Goal: Find specific page/section: Find specific page/section

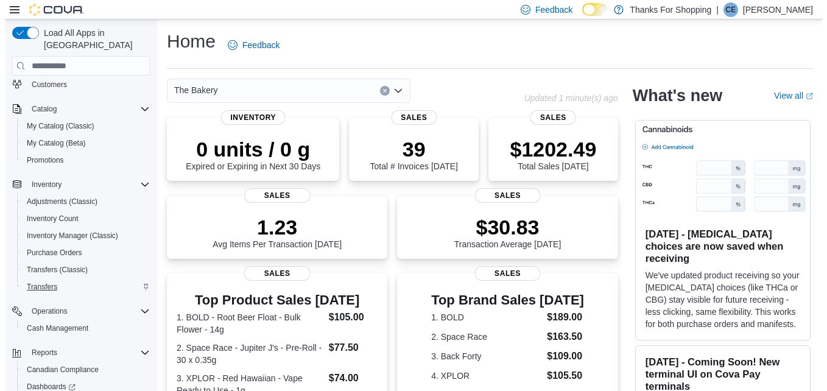
scroll to position [135, 0]
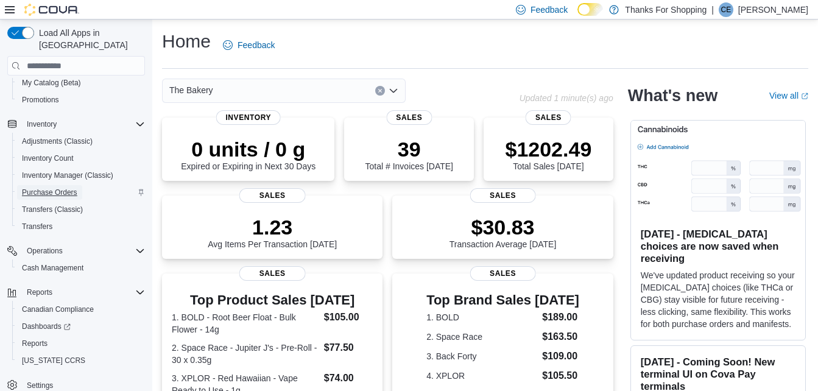
click at [46, 188] on span "Purchase Orders" at bounding box center [49, 193] width 55 height 10
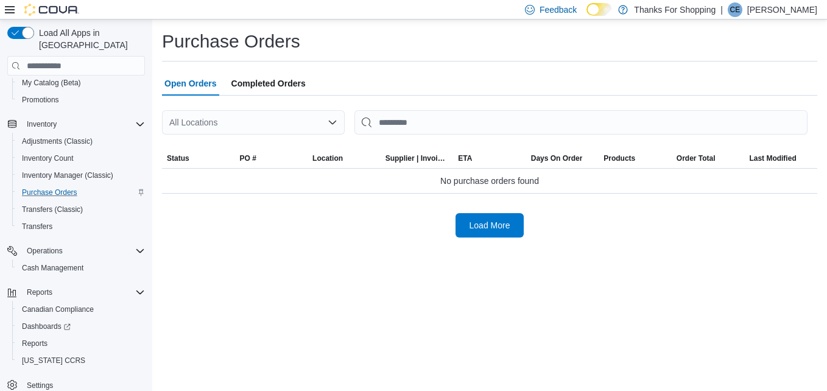
scroll to position [110, 0]
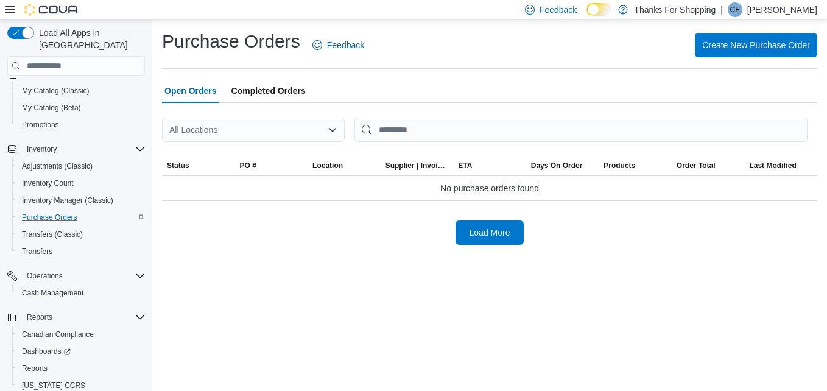
click at [285, 127] on div "All Locations" at bounding box center [253, 129] width 183 height 24
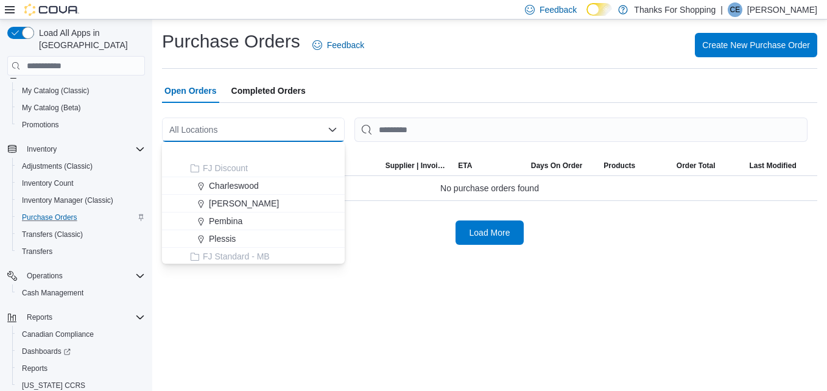
scroll to position [320, 0]
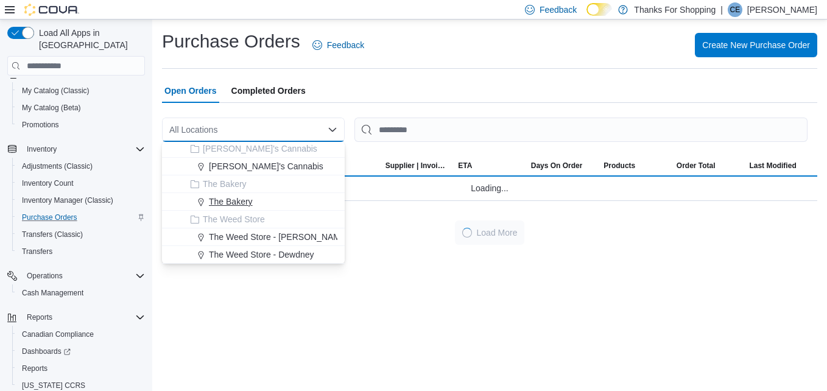
click at [243, 198] on span "The Bakery" at bounding box center [231, 201] width 44 height 12
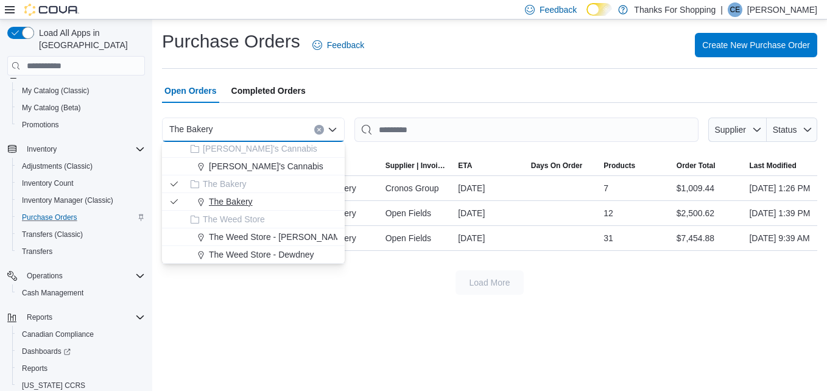
click at [224, 208] on button "The Bakery" at bounding box center [253, 202] width 183 height 18
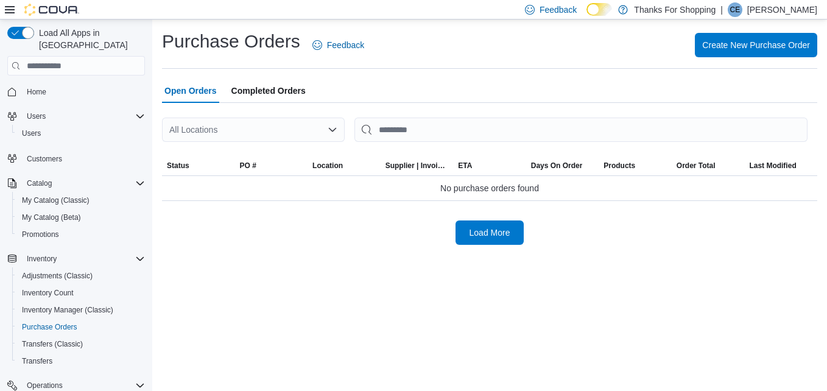
click at [322, 127] on div "All Locations" at bounding box center [253, 129] width 183 height 24
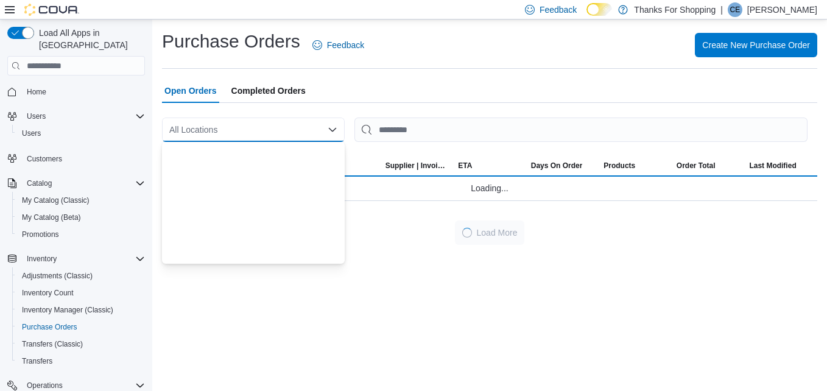
scroll to position [320, 0]
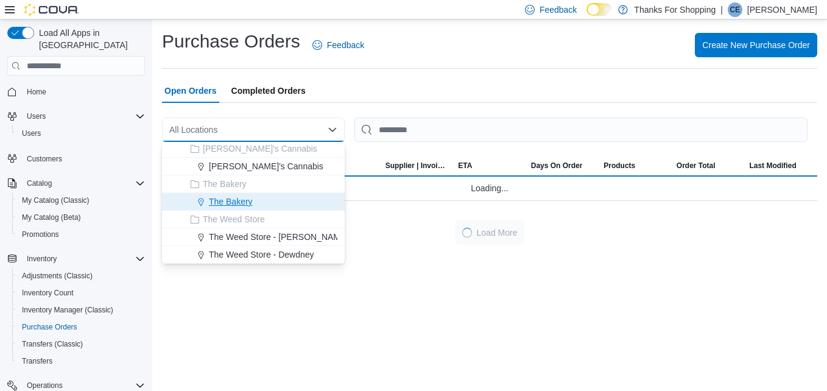
click at [233, 198] on span "The Bakery" at bounding box center [231, 201] width 44 height 12
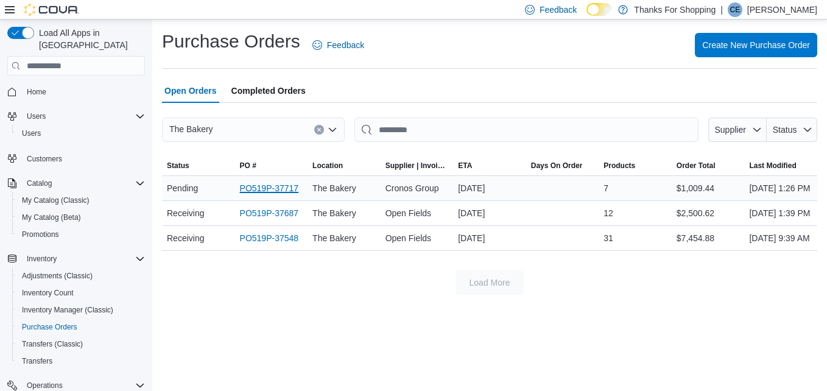
click at [262, 195] on link "PO519P-37717" at bounding box center [269, 188] width 59 height 15
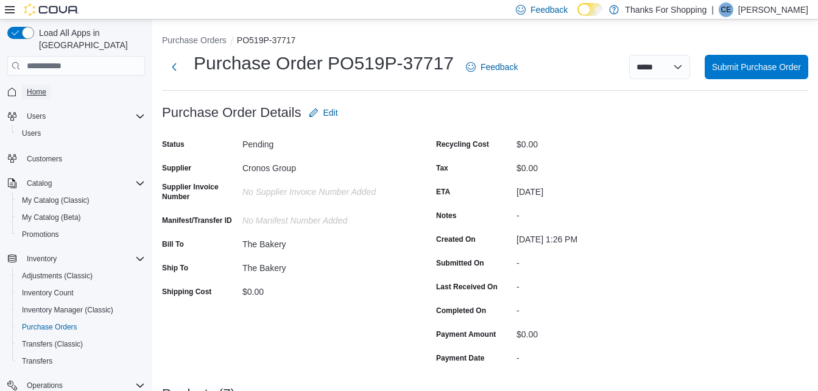
click at [41, 85] on span "Home" at bounding box center [36, 92] width 19 height 15
